Goal: Find specific page/section: Find specific page/section

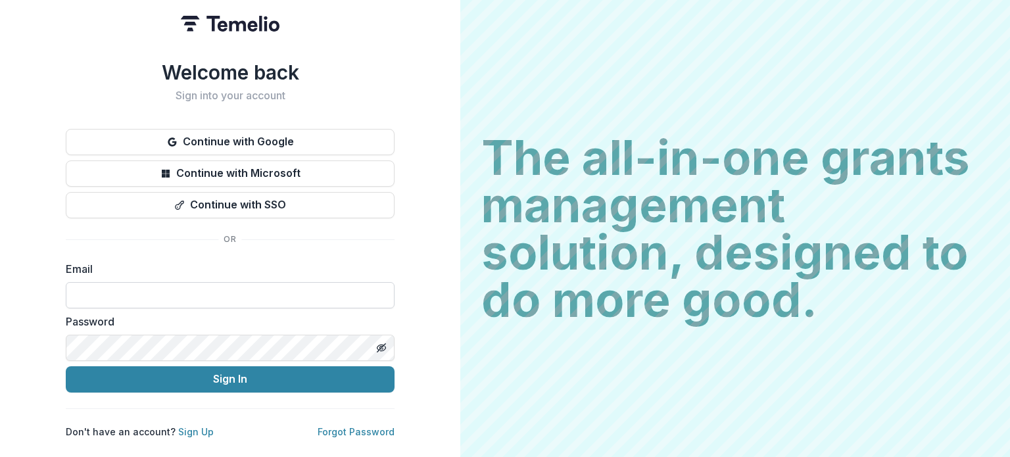
click at [239, 293] on input at bounding box center [230, 295] width 329 height 26
type input "**********"
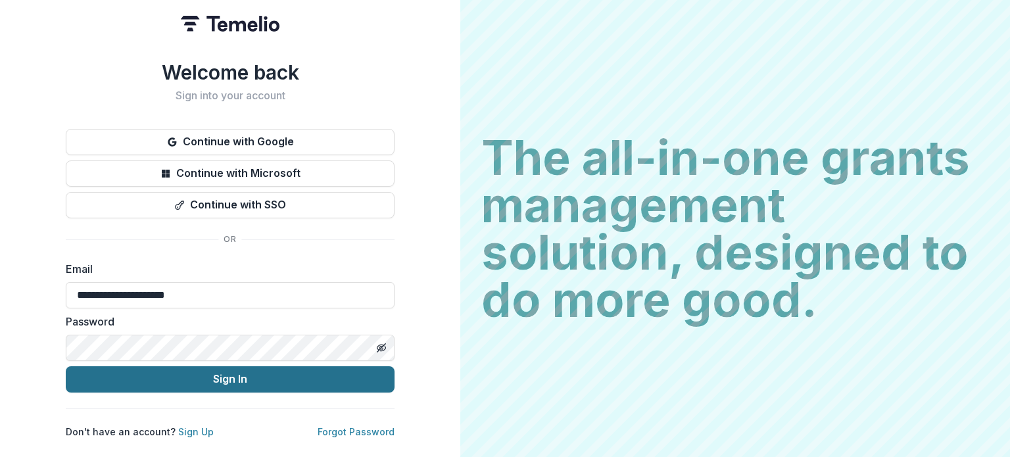
click at [176, 381] on button "Sign In" at bounding box center [230, 379] width 329 height 26
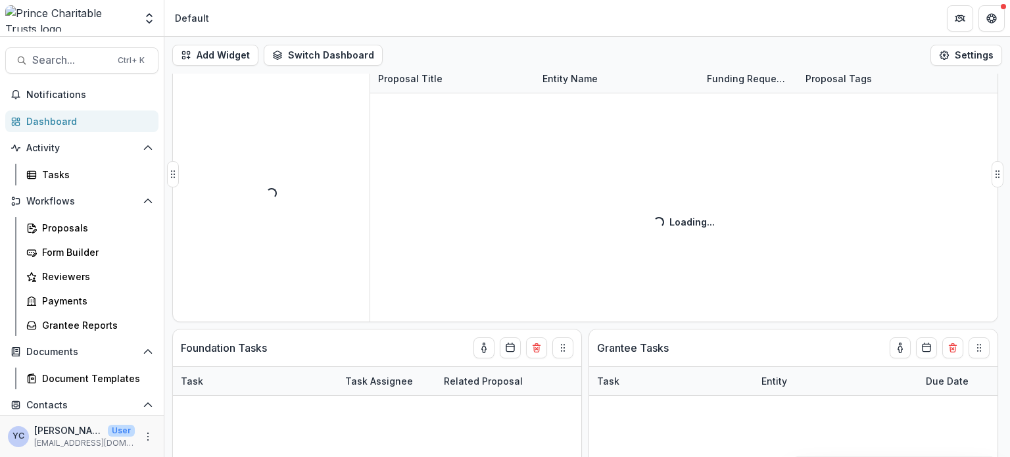
scroll to position [61, 0]
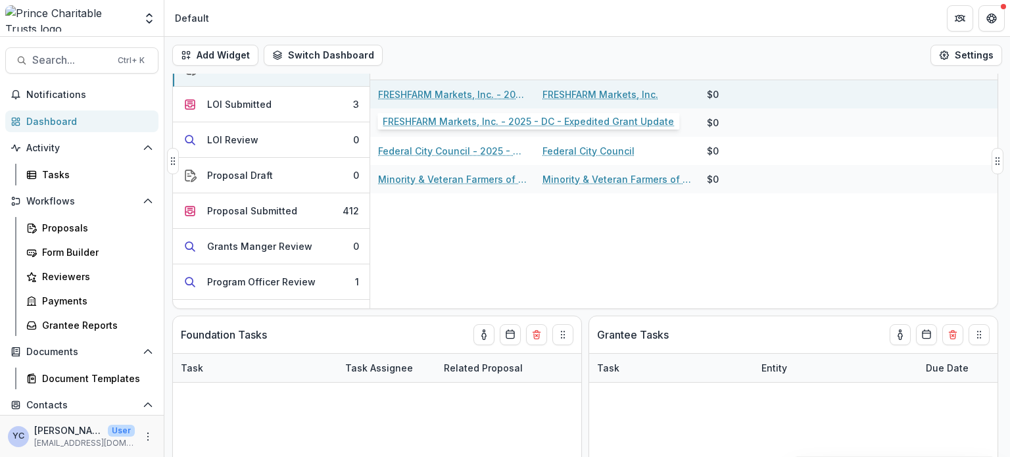
click at [439, 95] on link "FRESHFARM Markets, Inc. - 2025 - DC - Expedited Grant Update" at bounding box center [452, 94] width 149 height 14
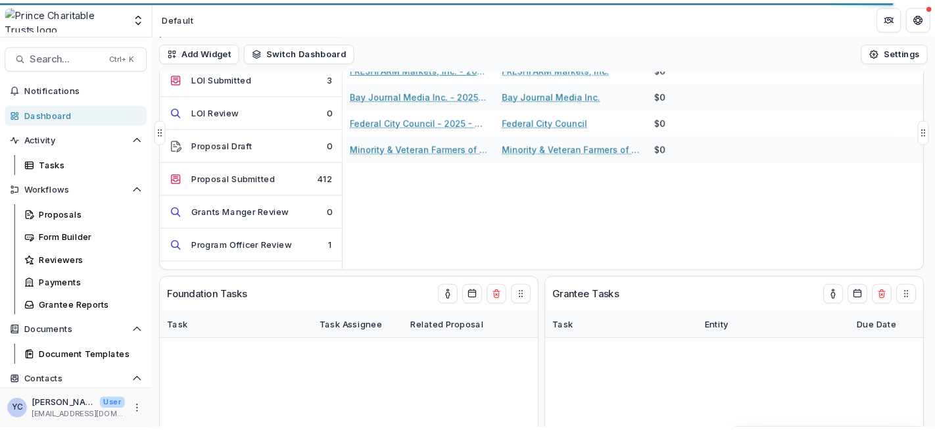
scroll to position [0, 0]
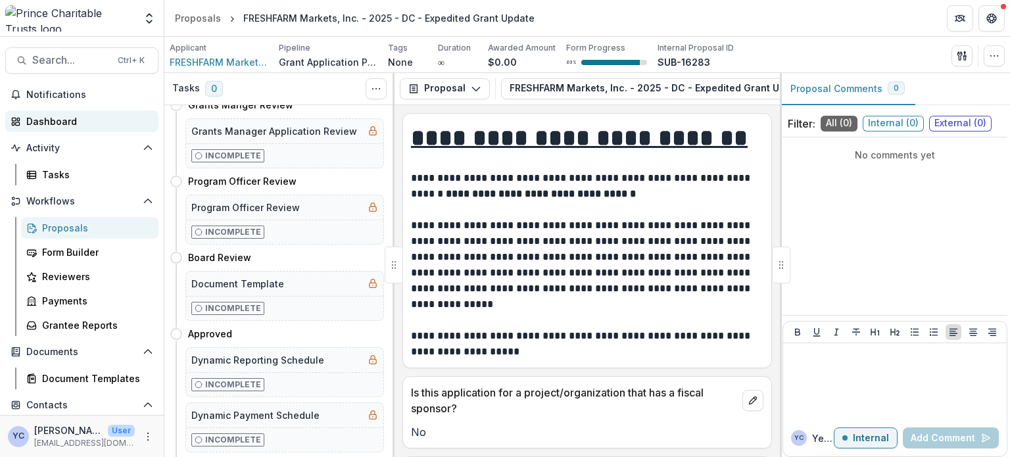
click at [53, 122] on div "Dashboard" at bounding box center [87, 121] width 122 height 14
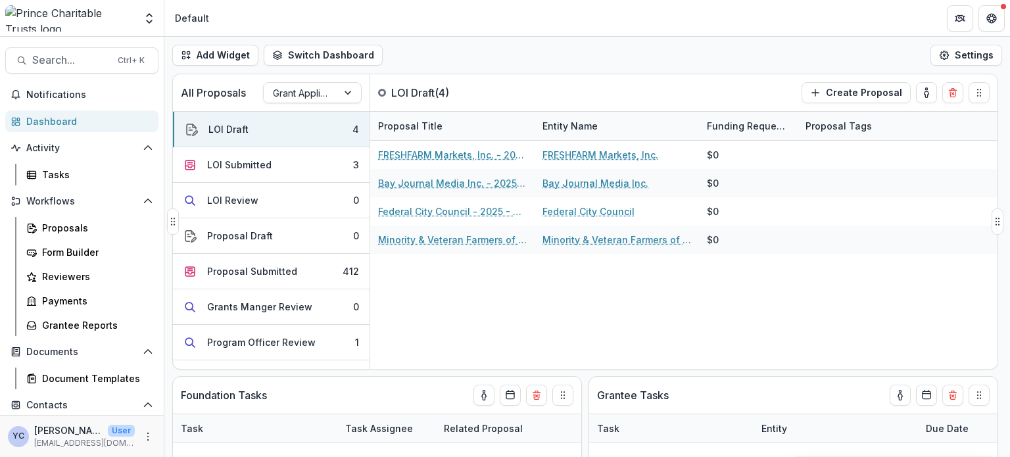
click at [433, 302] on div "FRESHFARM Markets, Inc. - 2025 - DC - Expedited Grant Update FRESHFARM Markets,…" at bounding box center [683, 255] width 627 height 228
click at [464, 295] on div "FRESHFARM Markets, Inc. - 2025 - DC - Expedited Grant Update FRESHFARM Markets,…" at bounding box center [683, 255] width 627 height 228
click at [389, 270] on div "FRESHFARM Markets, Inc. - 2025 - DC - Expedited Grant Update FRESHFARM Markets,…" at bounding box center [683, 255] width 627 height 228
click at [444, 302] on div "FRESHFARM Markets, Inc. - 2025 - DC - Expedited Grant Update FRESHFARM Markets,…" at bounding box center [683, 255] width 627 height 228
click at [464, 297] on div "FRESHFARM Markets, Inc. - 2025 - DC - Expedited Grant Update FRESHFARM Markets,…" at bounding box center [683, 255] width 627 height 228
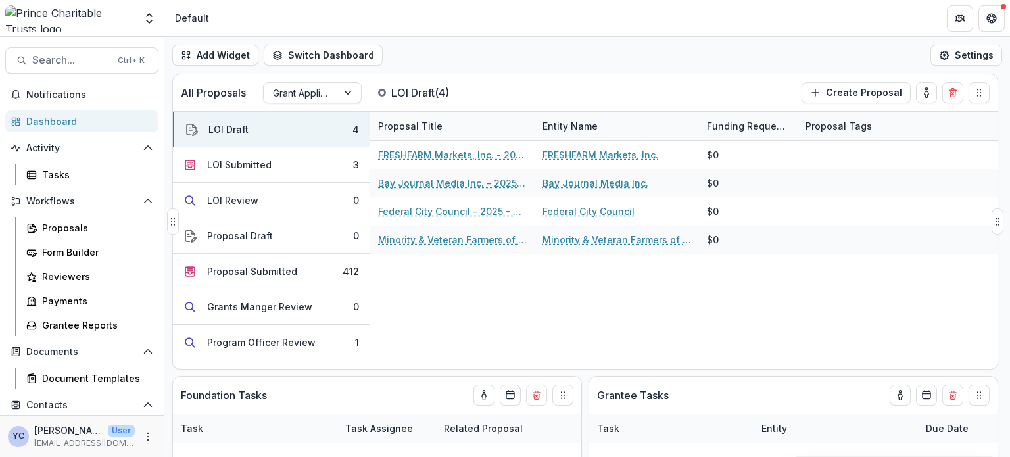
click at [420, 287] on div "FRESHFARM Markets, Inc. - 2025 - DC - Expedited Grant Update FRESHFARM Markets,…" at bounding box center [683, 255] width 627 height 228
click at [455, 278] on div "FRESHFARM Markets, Inc. - 2025 - DC - Expedited Grant Update FRESHFARM Markets,…" at bounding box center [683, 255] width 627 height 228
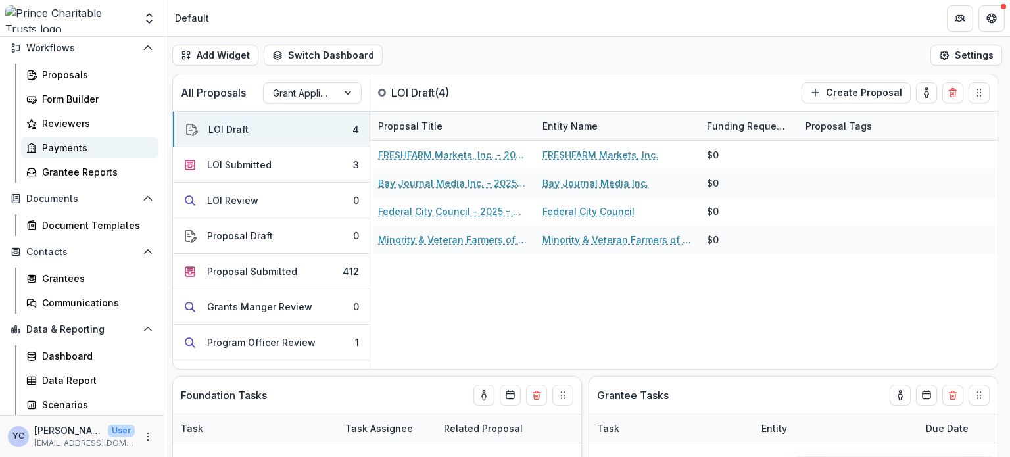
click at [58, 149] on div "Payments" at bounding box center [95, 148] width 106 height 14
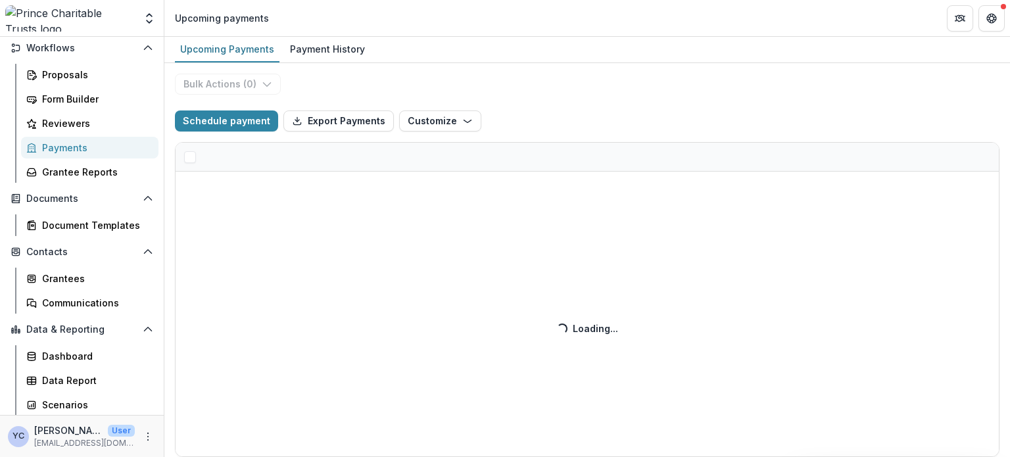
click at [535, 109] on div "Bulk Actions ( 0 ) Schedule payment Export Payments Customize New Custom Field …" at bounding box center [587, 260] width 846 height 394
click at [612, 124] on div "Bulk Actions ( 0 ) Schedule payment Export Payments Customize New Custom Field …" at bounding box center [587, 260] width 846 height 394
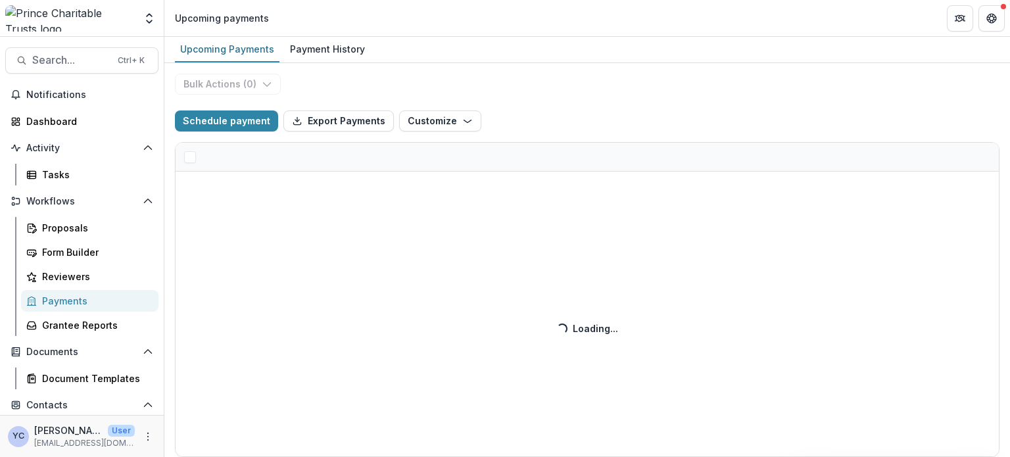
click at [531, 103] on div "Bulk Actions ( 0 ) Schedule payment Export Payments Customize New Custom Field …" at bounding box center [587, 260] width 846 height 394
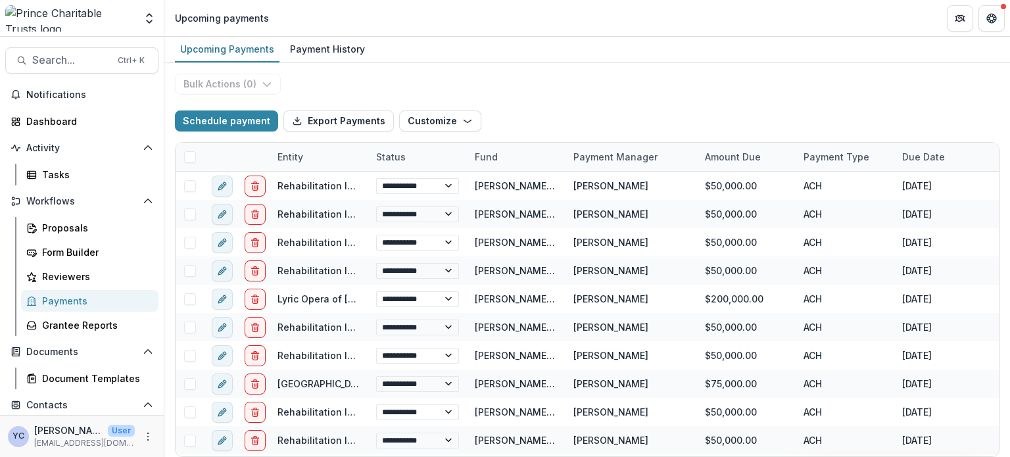
click at [635, 65] on div "**********" at bounding box center [587, 260] width 846 height 394
click at [53, 121] on div "Dashboard" at bounding box center [87, 121] width 122 height 14
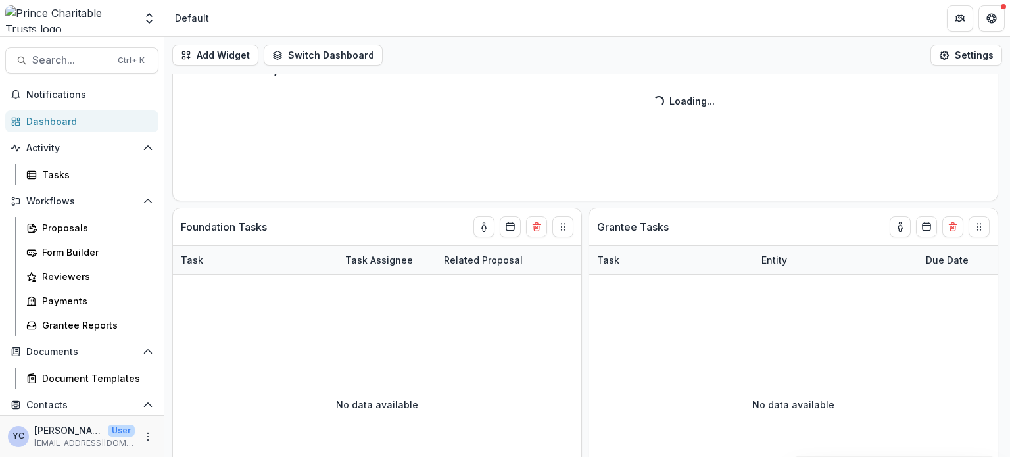
scroll to position [168, 0]
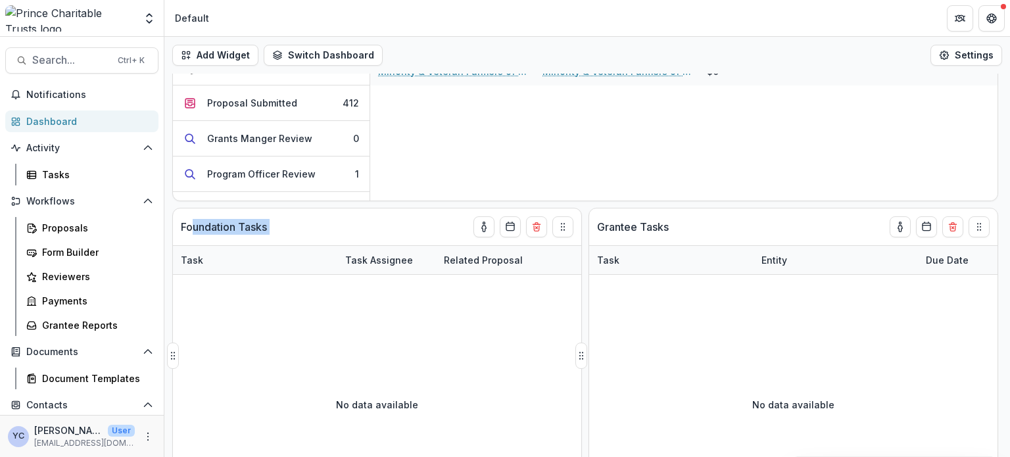
drag, startPoint x: 233, startPoint y: 254, endPoint x: 188, endPoint y: 222, distance: 55.5
click at [188, 222] on div "Foundation Tasks Task Task Assignee Related Proposal Due Date No data available" at bounding box center [377, 355] width 408 height 295
click at [183, 226] on p "Foundation Tasks" at bounding box center [224, 227] width 86 height 16
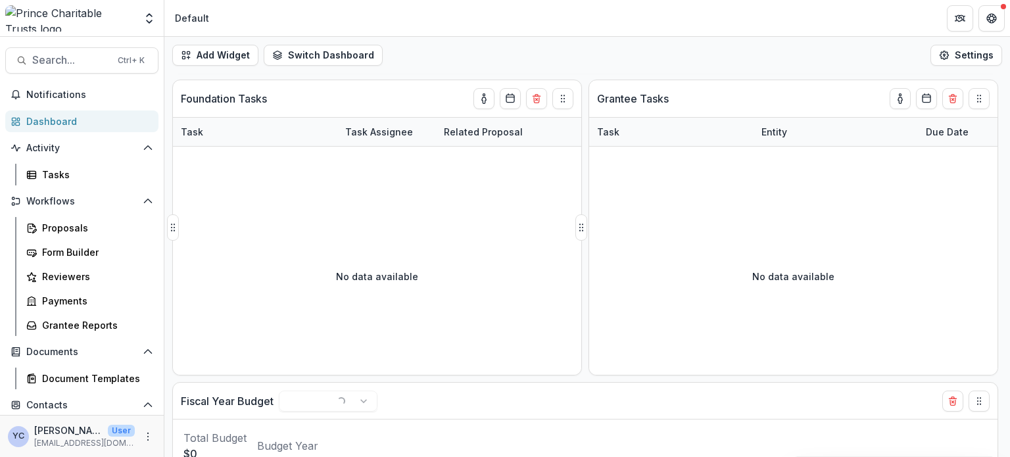
scroll to position [308, 0]
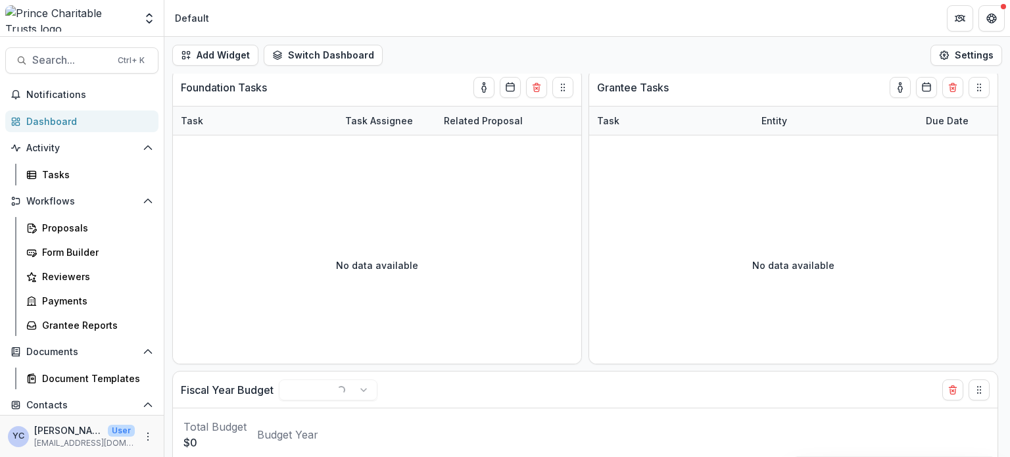
click at [468, 47] on div "Add Widget Switch Dashboard Default New Dashboard Settings" at bounding box center [587, 55] width 846 height 37
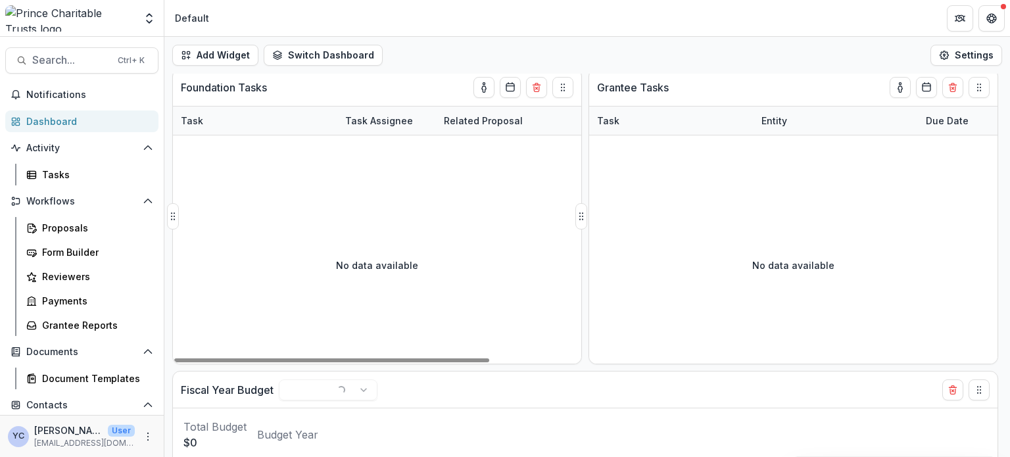
scroll to position [517, 0]
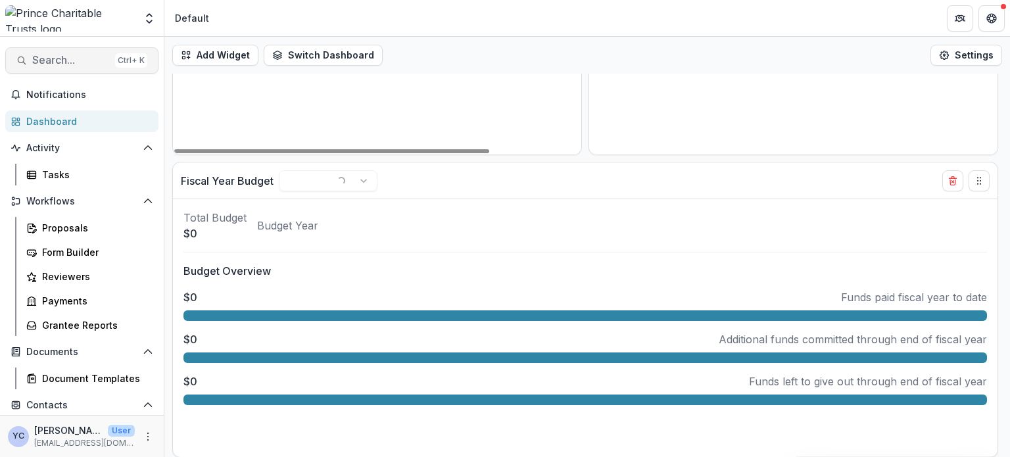
click at [85, 57] on span "Search..." at bounding box center [71, 60] width 78 height 12
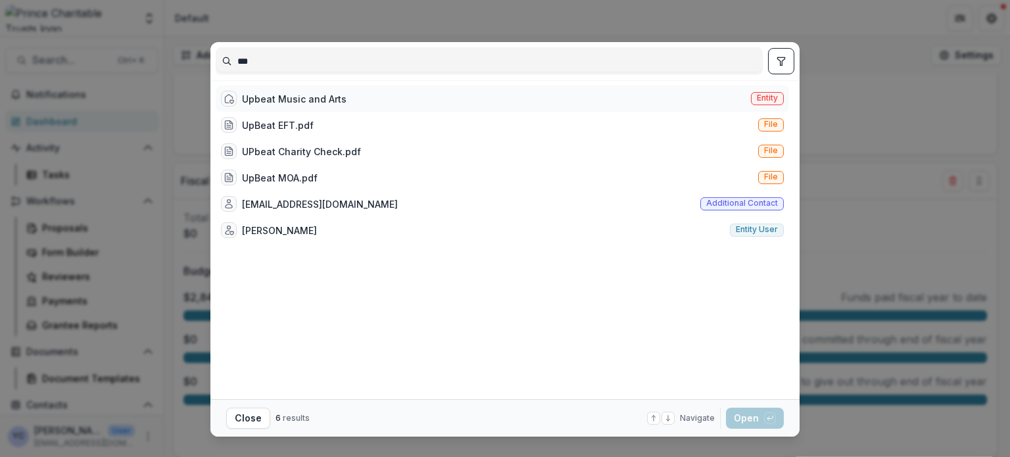
type input "***"
click at [303, 101] on div "Upbeat Music and Arts" at bounding box center [294, 99] width 105 height 14
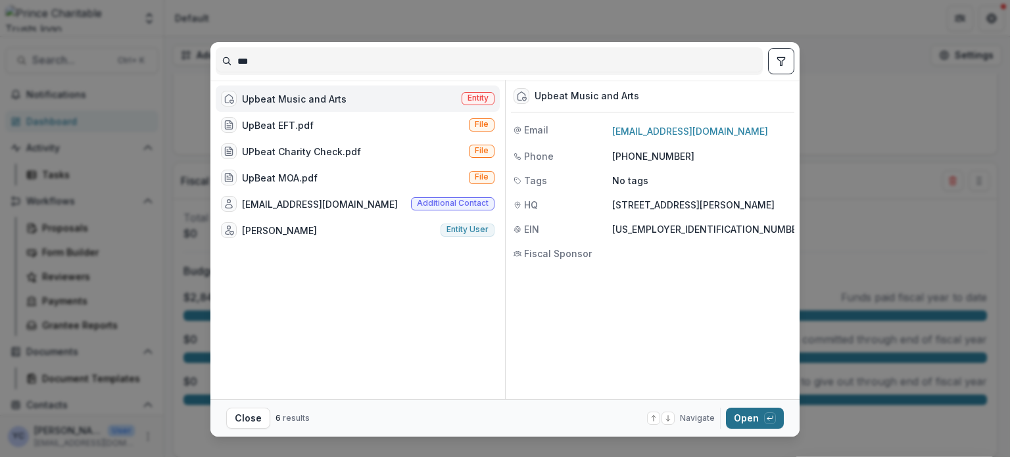
click at [742, 415] on button "Open with enter key" at bounding box center [755, 418] width 58 height 21
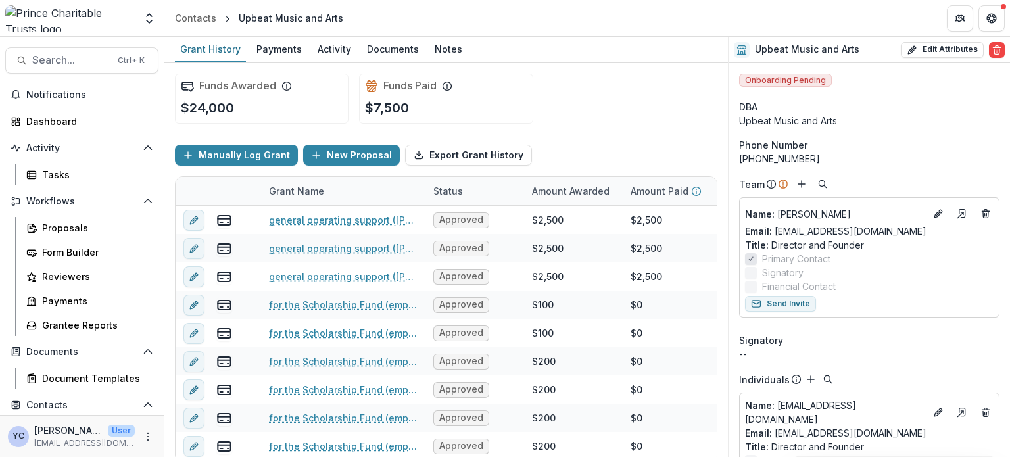
click at [376, 130] on div "Funds Awarded $24,000 Funds Paid $7,500" at bounding box center [446, 98] width 543 height 71
click at [463, 134] on div "Manually Log Grant New Proposal Export Grant History" at bounding box center [446, 155] width 543 height 42
